Goal: Task Accomplishment & Management: Complete application form

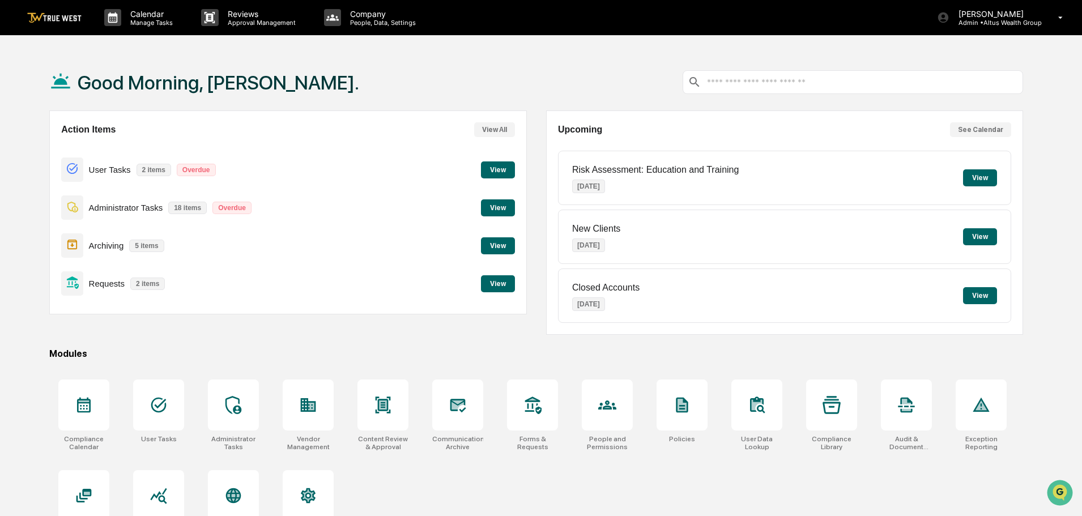
click at [501, 208] on button "View" at bounding box center [498, 207] width 34 height 17
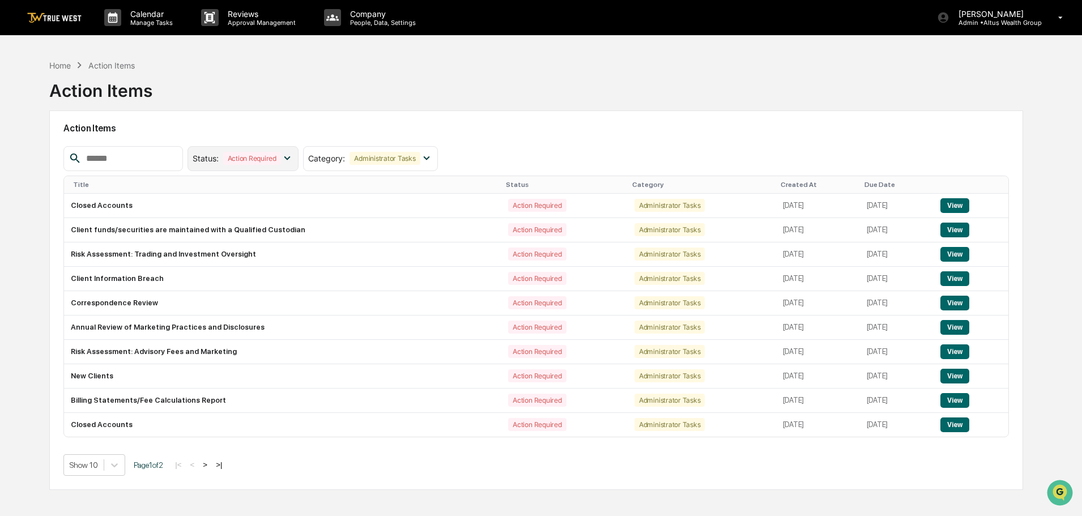
click at [281, 163] on div "Action Required" at bounding box center [252, 158] width 58 height 13
click at [455, 97] on div "Home Action Items Action Items" at bounding box center [536, 82] width 974 height 57
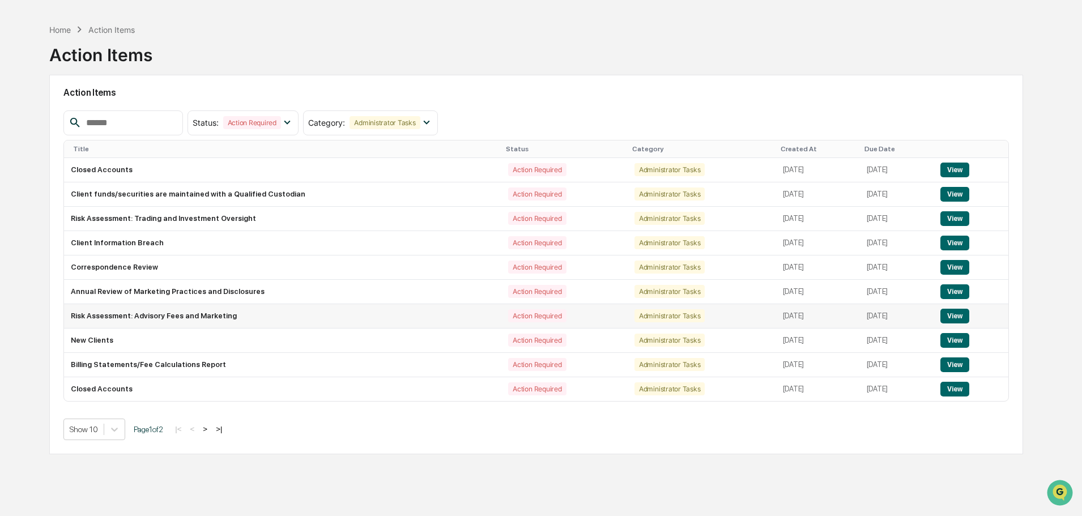
scroll to position [54, 0]
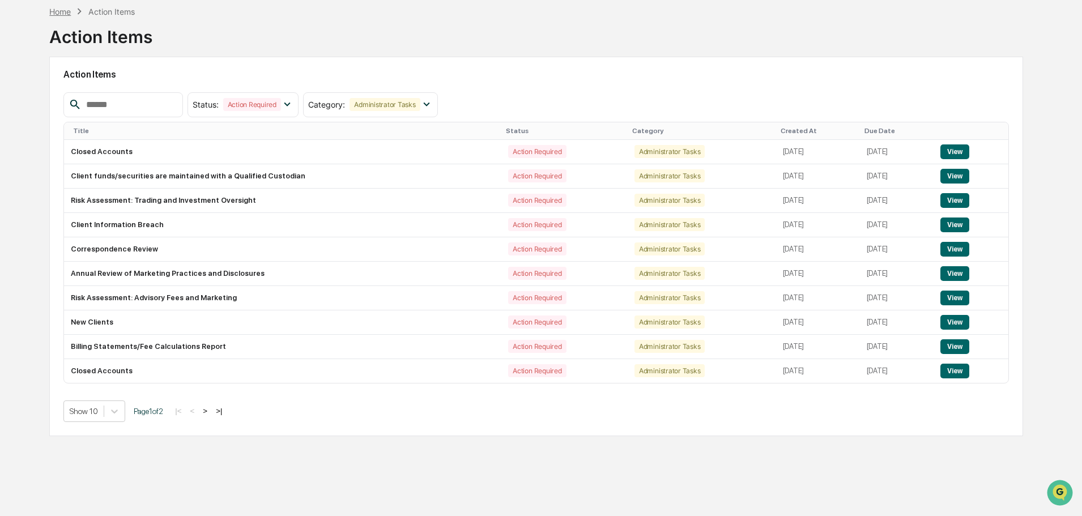
click at [64, 8] on div "Home" at bounding box center [60, 12] width 22 height 10
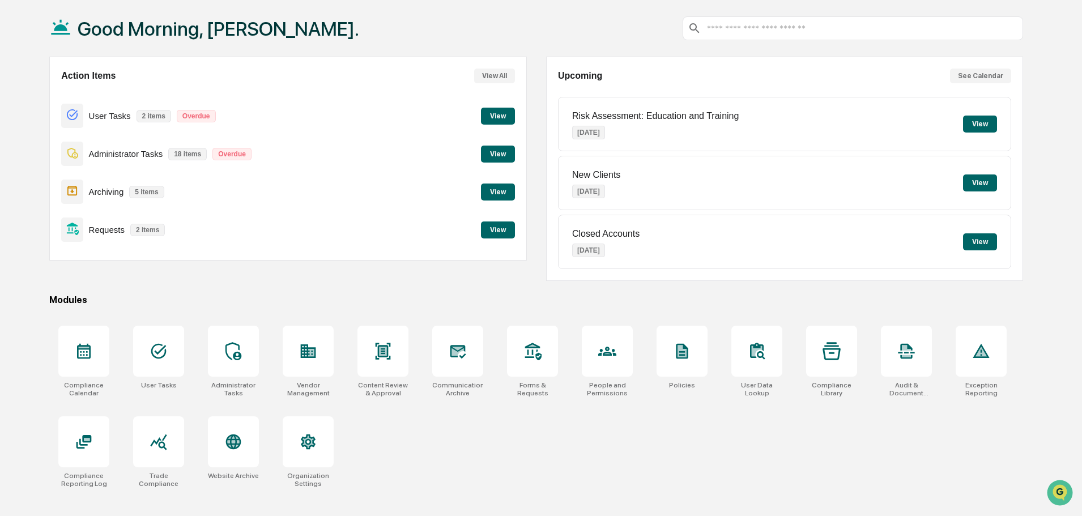
click at [497, 224] on button "View" at bounding box center [498, 229] width 34 height 17
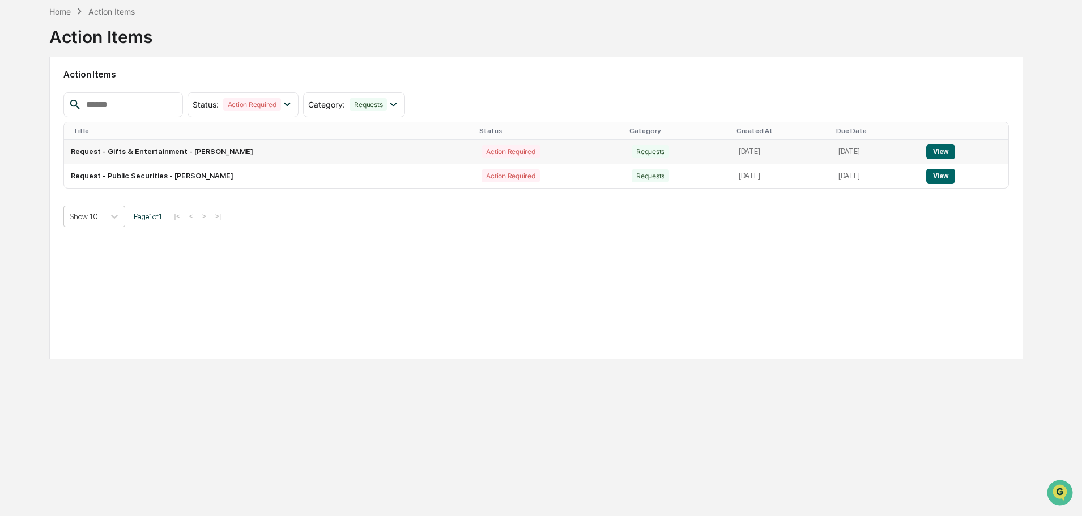
click at [946, 150] on button "View" at bounding box center [940, 151] width 29 height 15
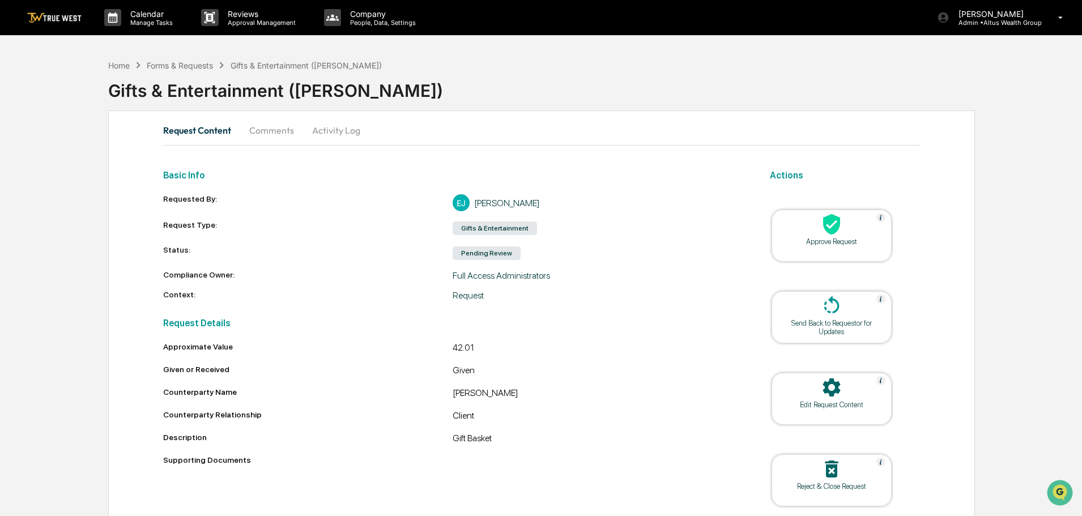
click at [843, 229] on div at bounding box center [831, 225] width 113 height 24
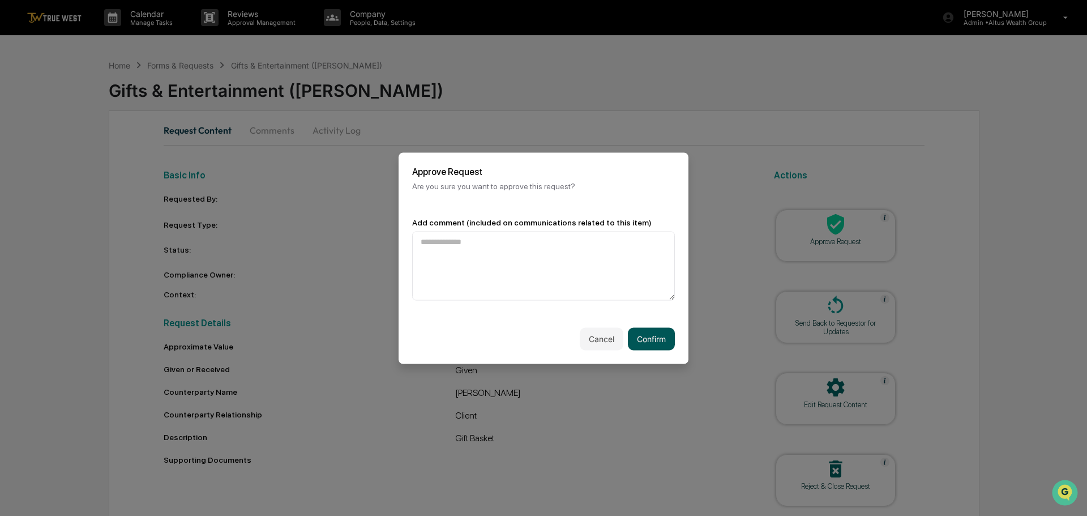
click at [660, 345] on button "Confirm" at bounding box center [651, 338] width 47 height 23
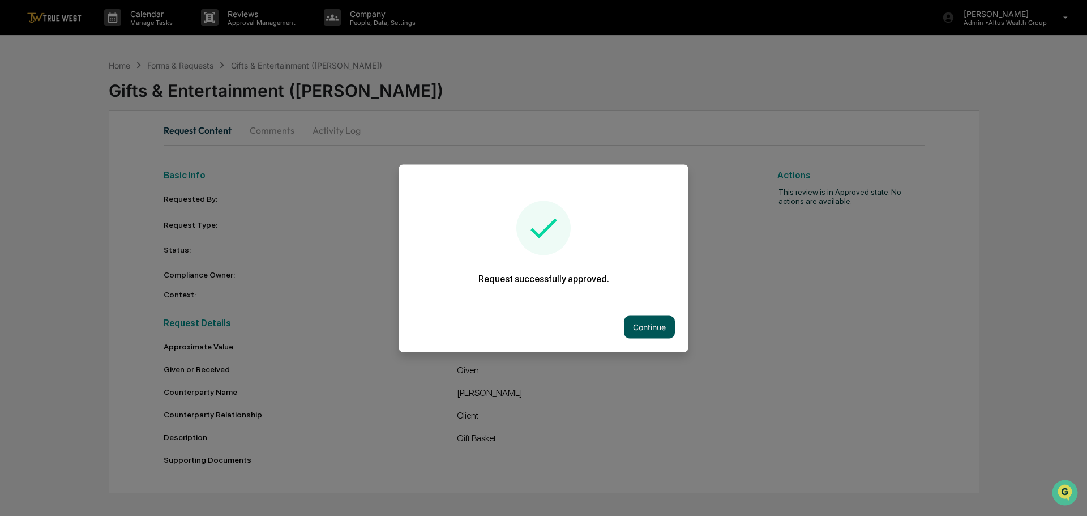
click at [646, 335] on button "Continue" at bounding box center [649, 326] width 51 height 23
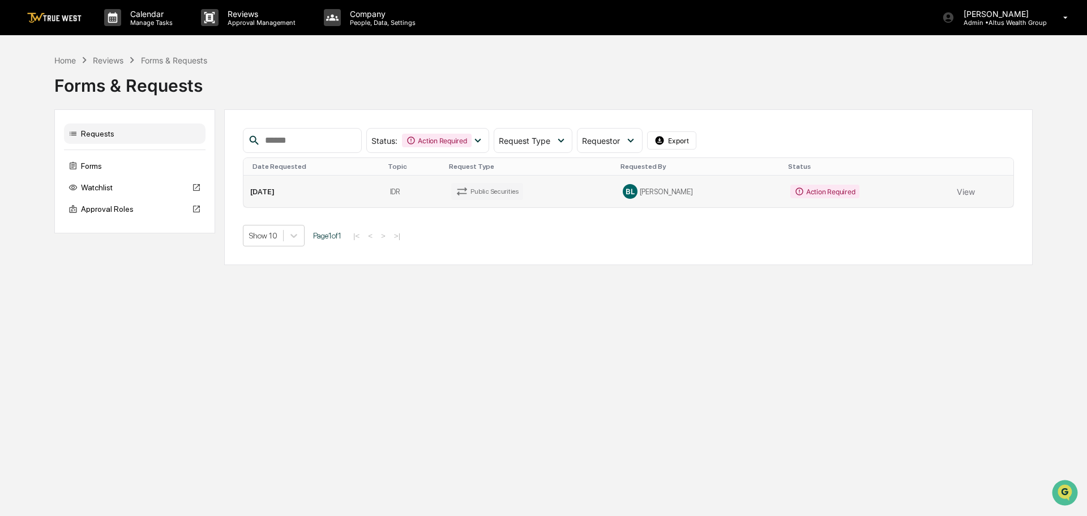
click at [504, 200] on td "Public Securities" at bounding box center [531, 192] width 172 height 32
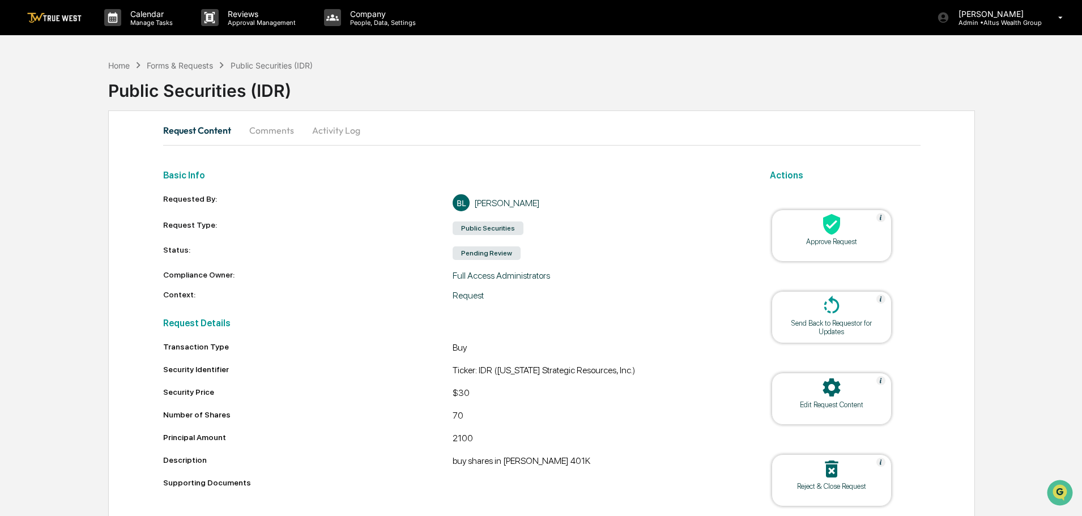
click at [834, 228] on icon at bounding box center [831, 224] width 17 height 21
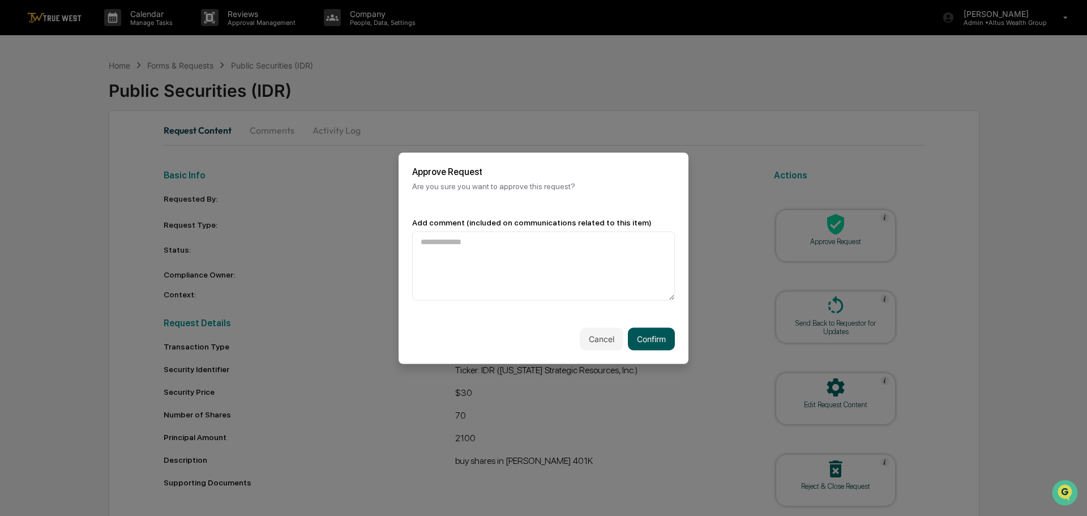
click at [655, 342] on button "Confirm" at bounding box center [651, 338] width 47 height 23
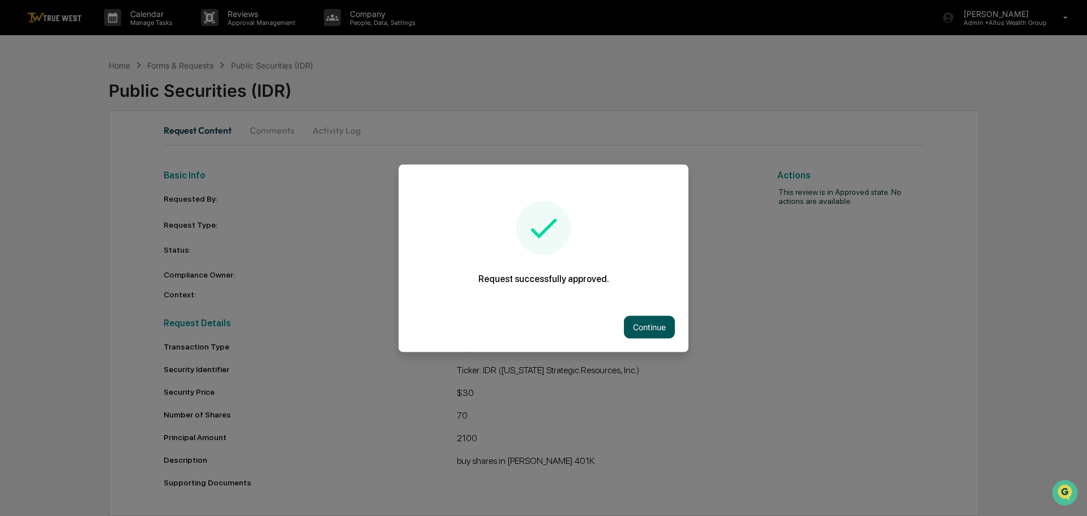
click at [646, 334] on button "Continue" at bounding box center [649, 326] width 51 height 23
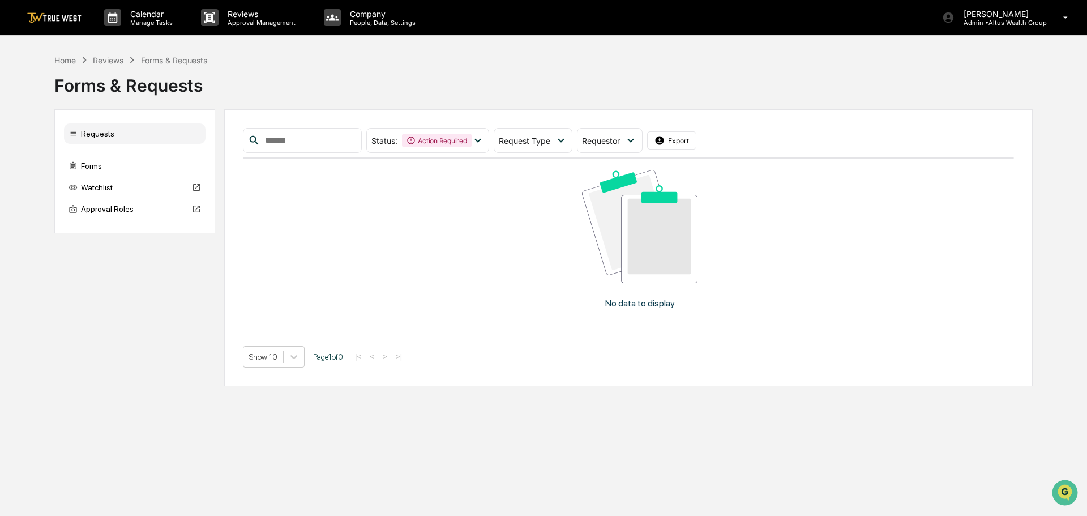
click at [511, 92] on div "Forms & Requests" at bounding box center [543, 80] width 979 height 29
drag, startPoint x: 573, startPoint y: 59, endPoint x: 557, endPoint y: 67, distance: 17.2
click at [570, 63] on div "Home Reviews Forms & Requests Forms & Requests" at bounding box center [543, 77] width 979 height 46
